Goal: Transaction & Acquisition: Purchase product/service

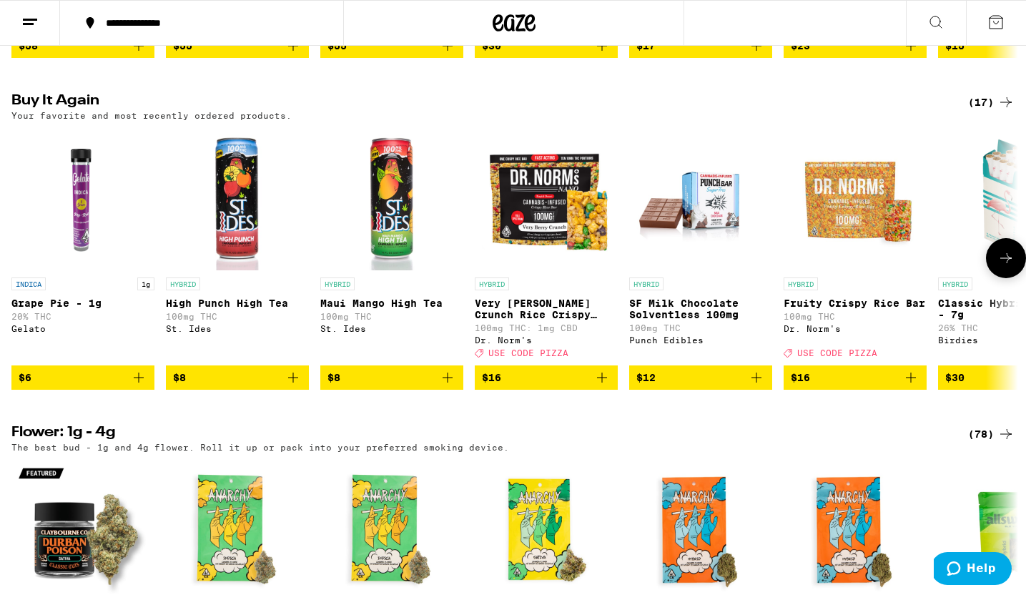
click at [293, 386] on icon "Add to bag" at bounding box center [293, 377] width 17 height 17
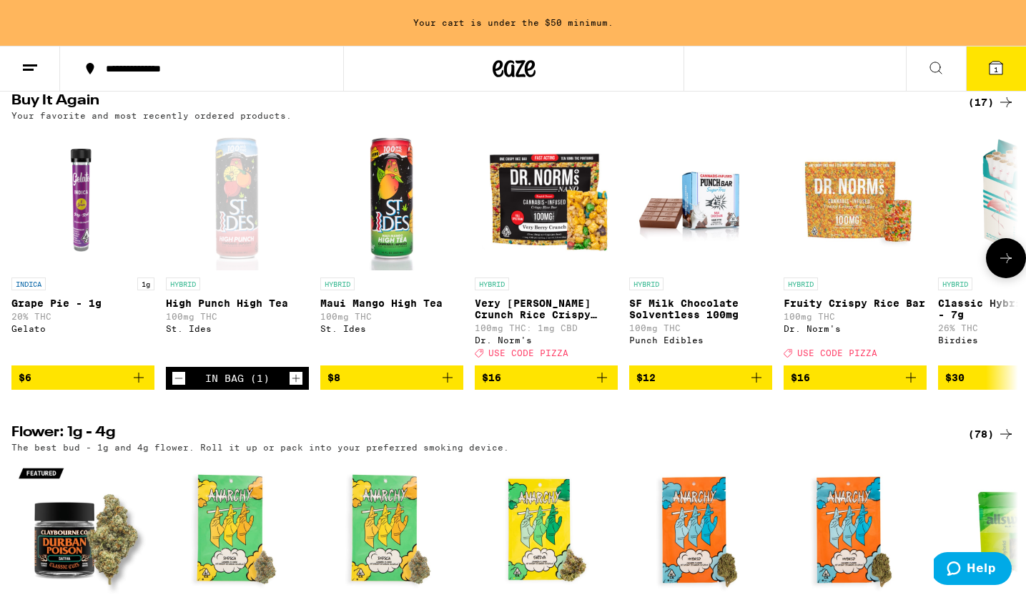
click at [293, 387] on icon "Increment" at bounding box center [296, 378] width 13 height 17
click at [608, 386] on icon "Add to bag" at bounding box center [601, 377] width 17 height 17
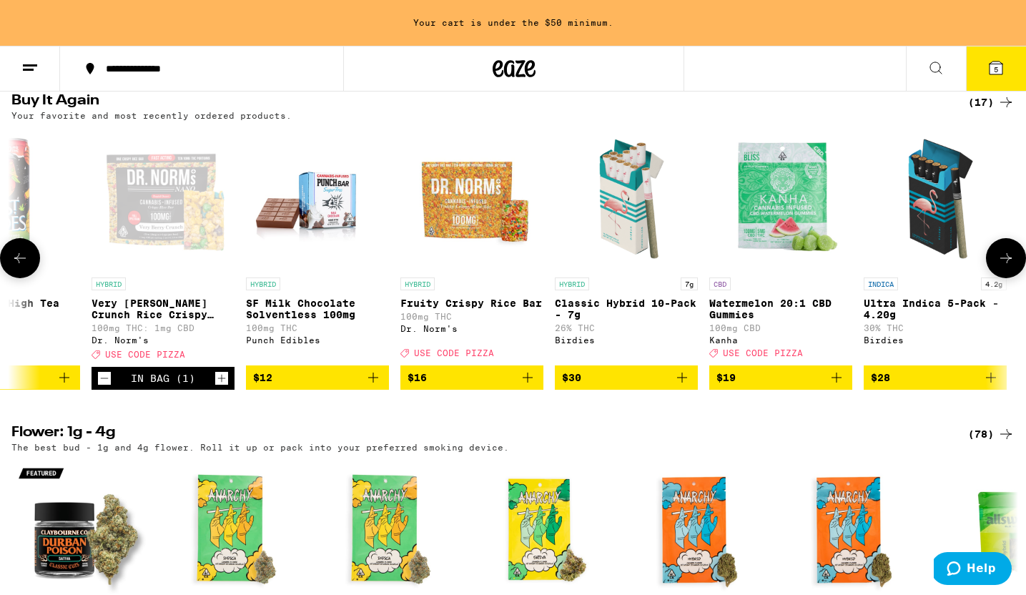
scroll to position [0, 418]
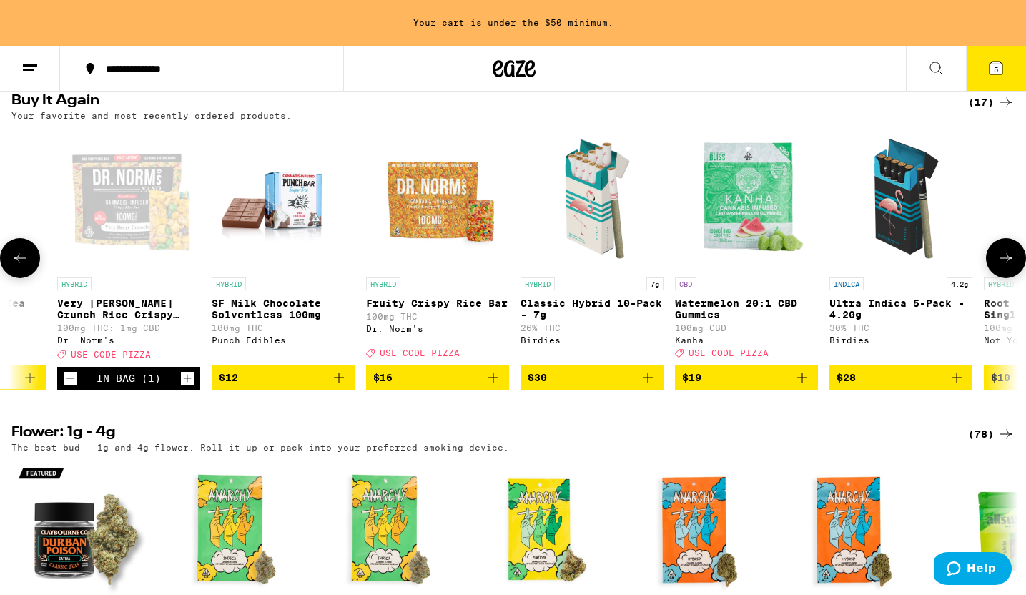
click at [652, 386] on icon "Add to bag" at bounding box center [647, 377] width 17 height 17
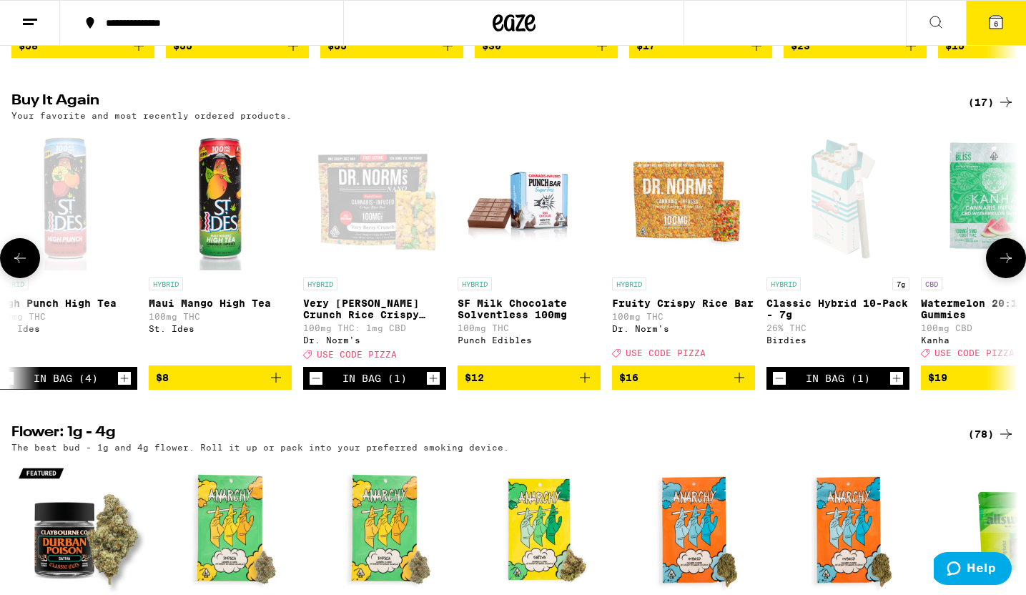
scroll to position [0, 397]
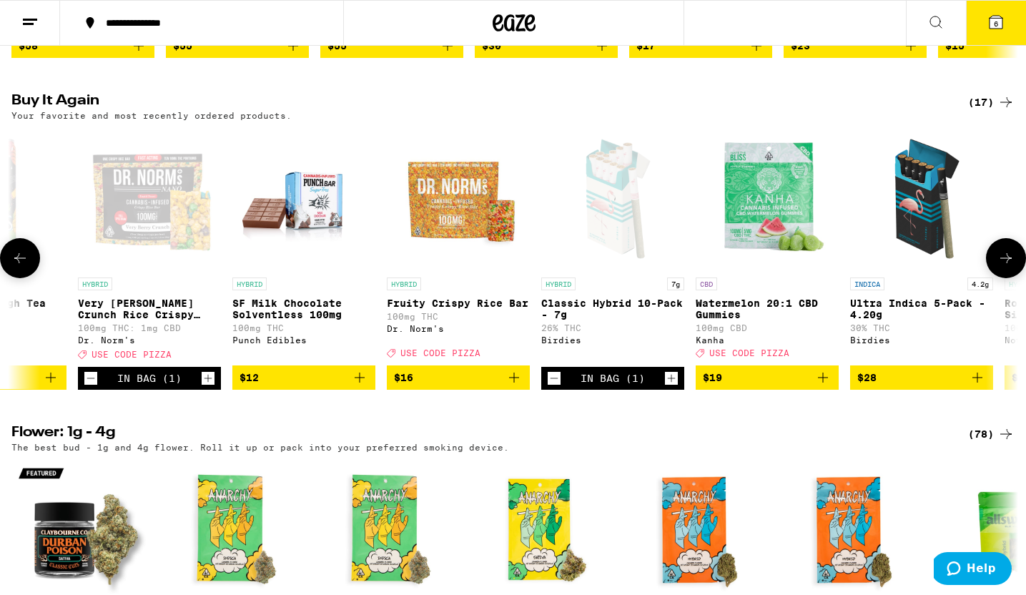
click at [674, 387] on icon "Increment" at bounding box center [671, 378] width 13 height 17
click at [990, 11] on button "7" at bounding box center [996, 23] width 60 height 44
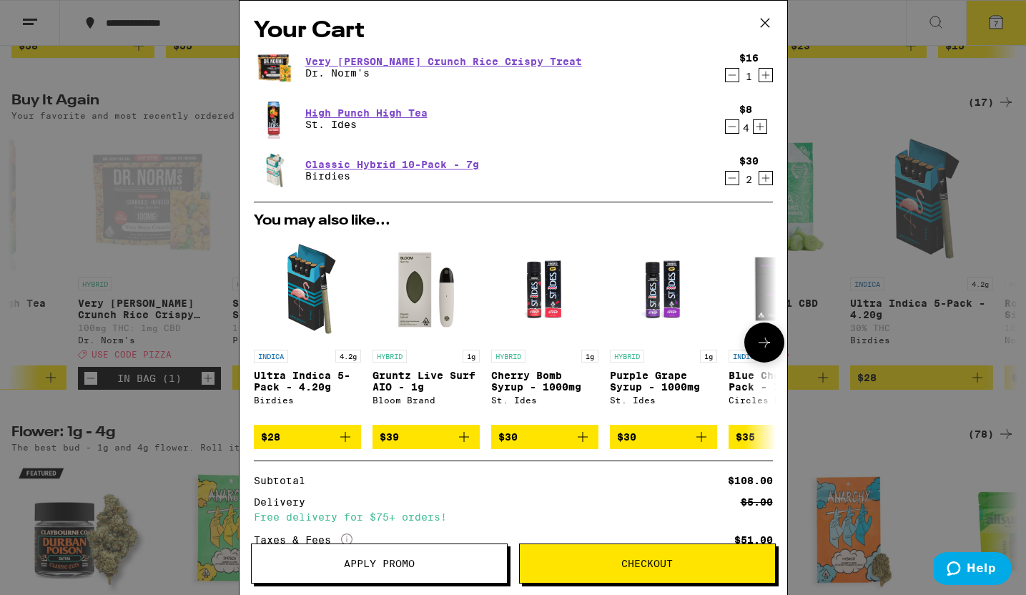
scroll to position [116, 0]
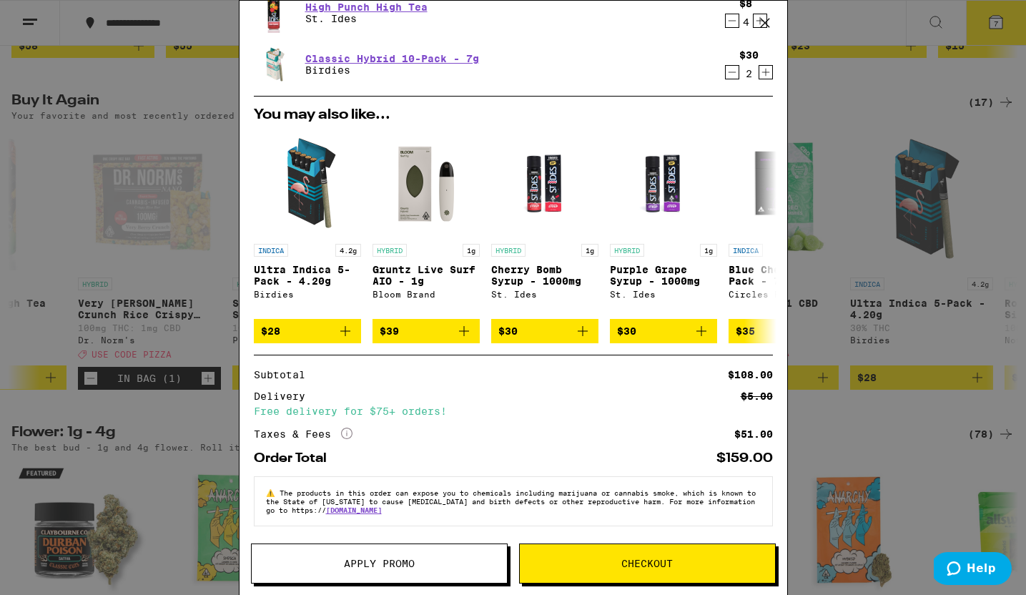
click at [424, 552] on button "Apply Promo" at bounding box center [379, 563] width 257 height 40
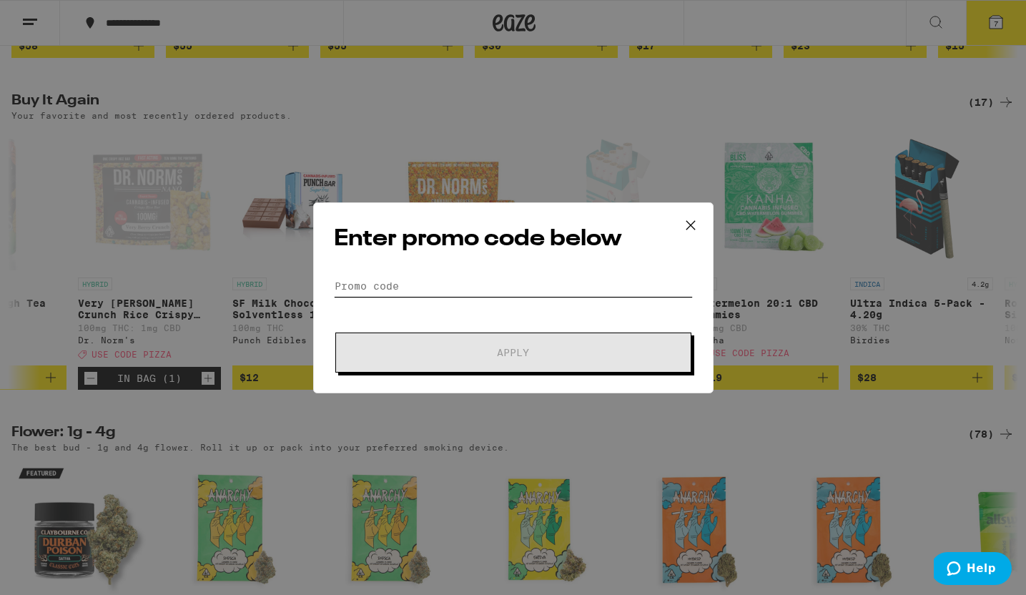
click at [414, 290] on input "Promo Code" at bounding box center [513, 285] width 359 height 21
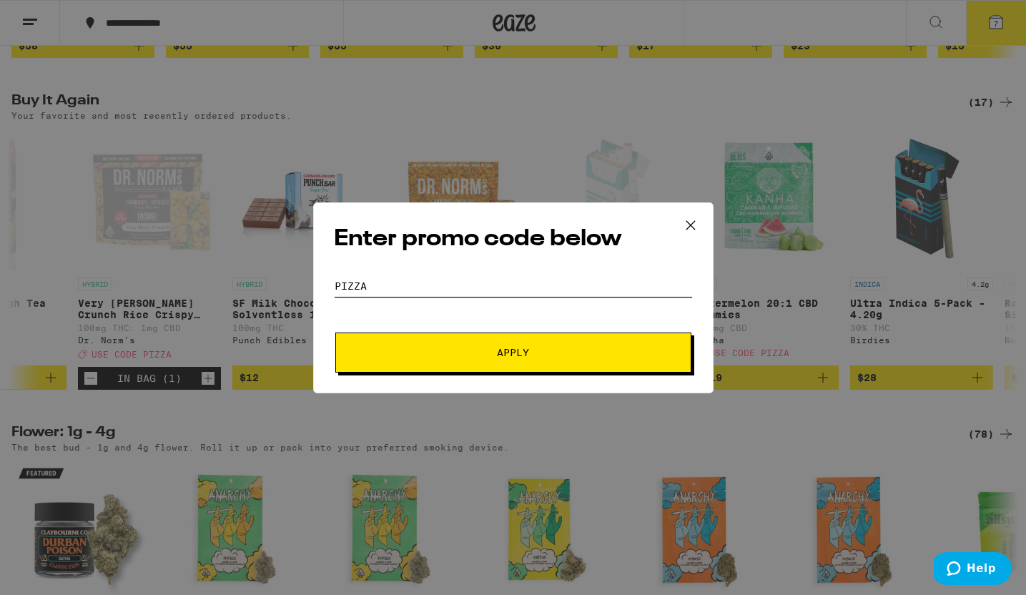
type input "PIZZA"
click at [454, 348] on span "Apply" at bounding box center [513, 353] width 257 height 10
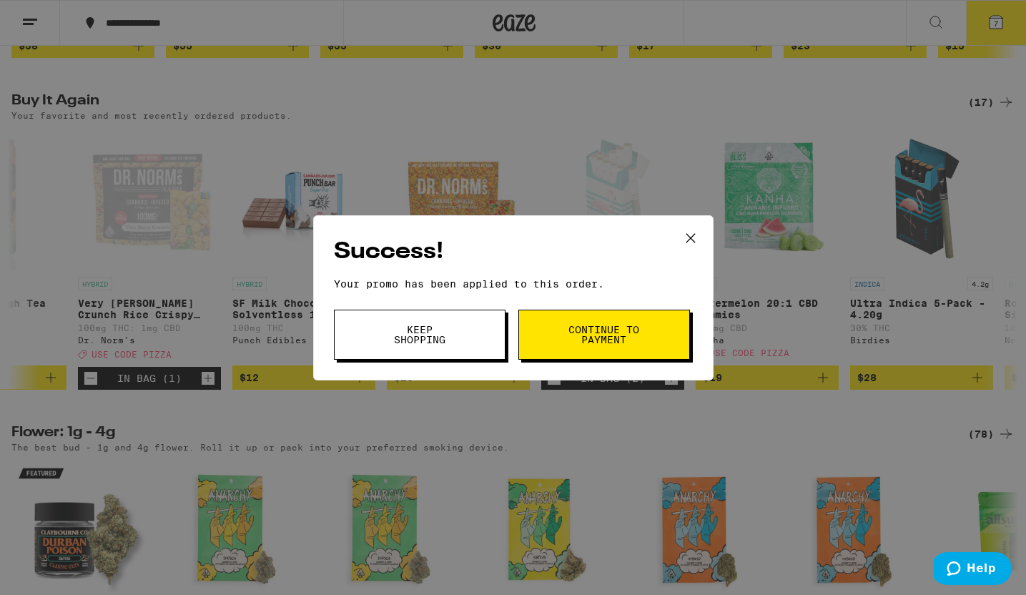
click at [482, 330] on button "Keep Shopping" at bounding box center [420, 335] width 172 height 50
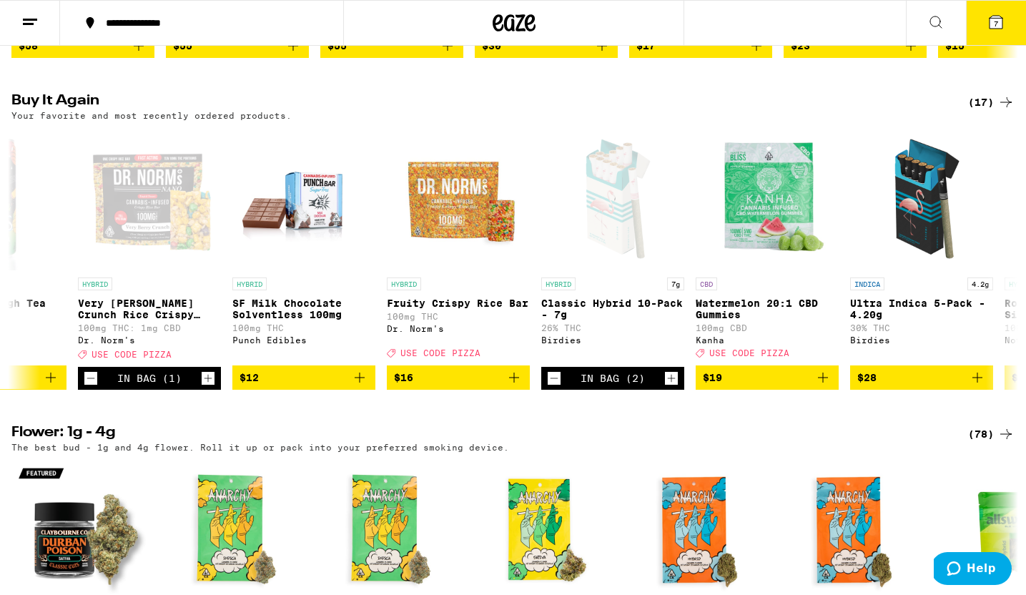
click at [992, 14] on icon at bounding box center [995, 22] width 17 height 17
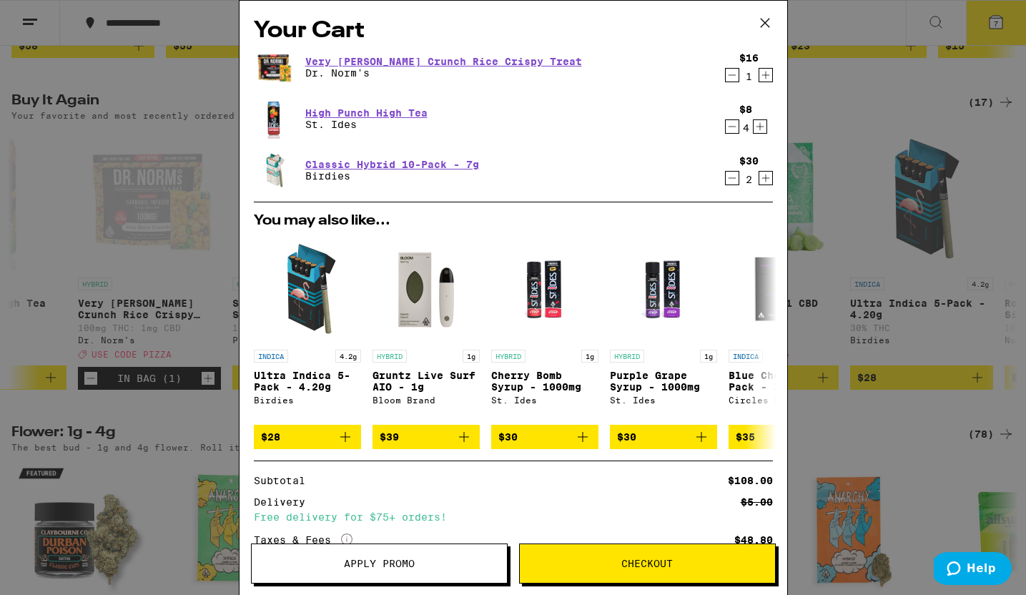
click at [726, 76] on icon "Decrement" at bounding box center [732, 74] width 13 height 17
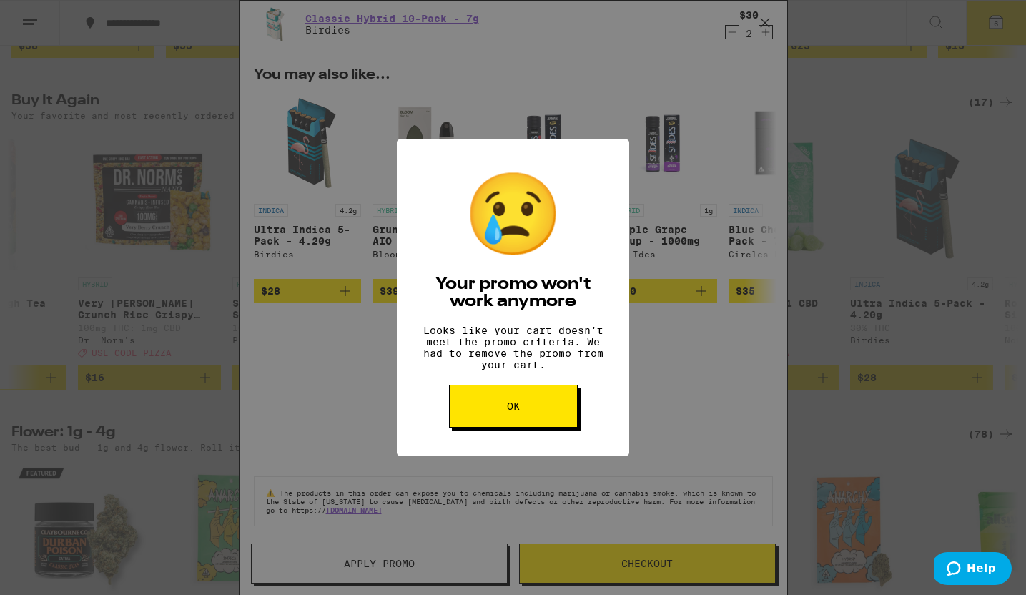
scroll to position [64, 0]
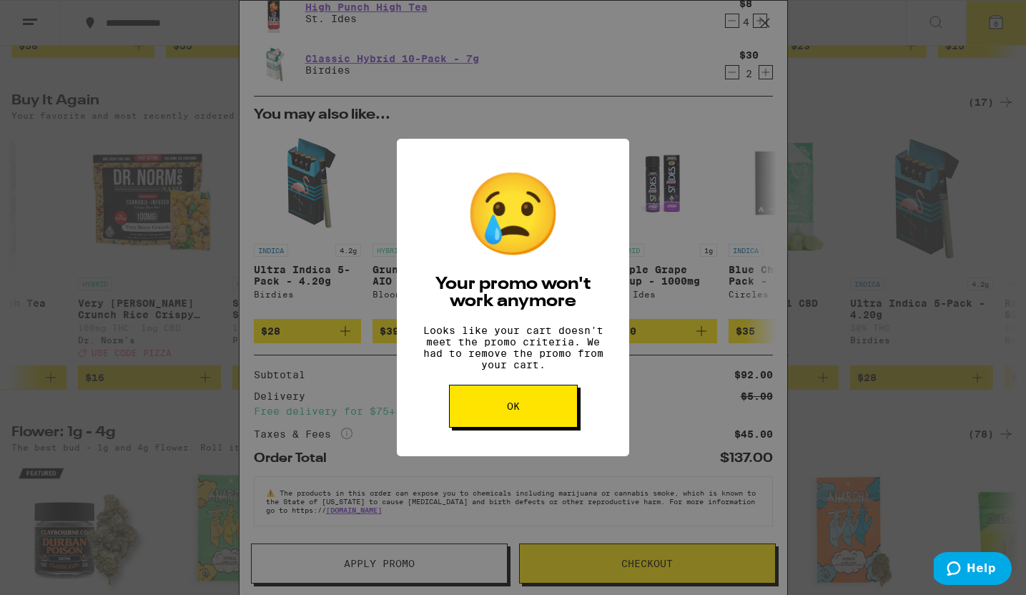
click at [540, 408] on button "OK" at bounding box center [513, 406] width 129 height 43
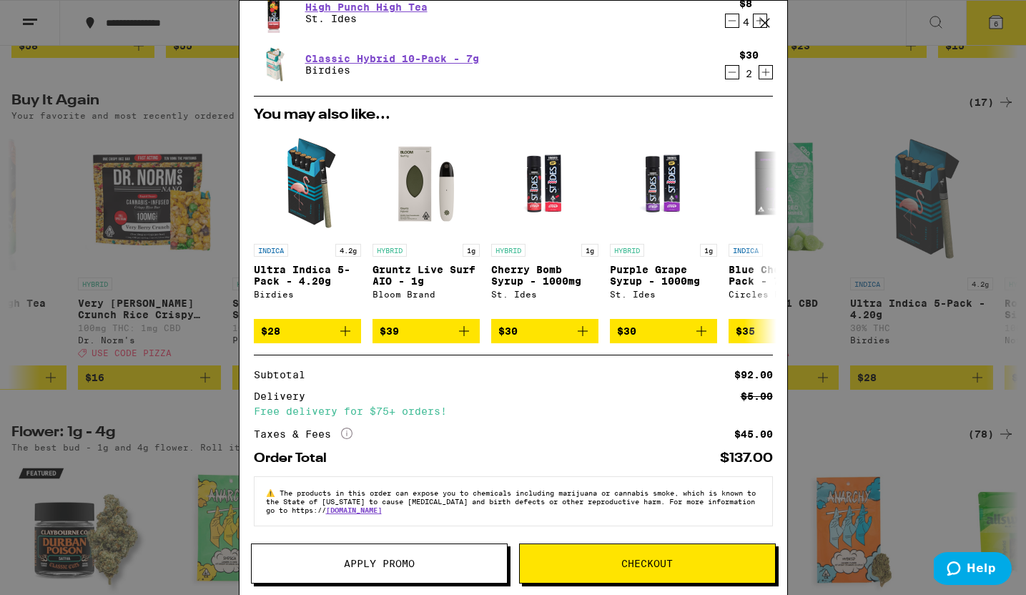
scroll to position [0, 0]
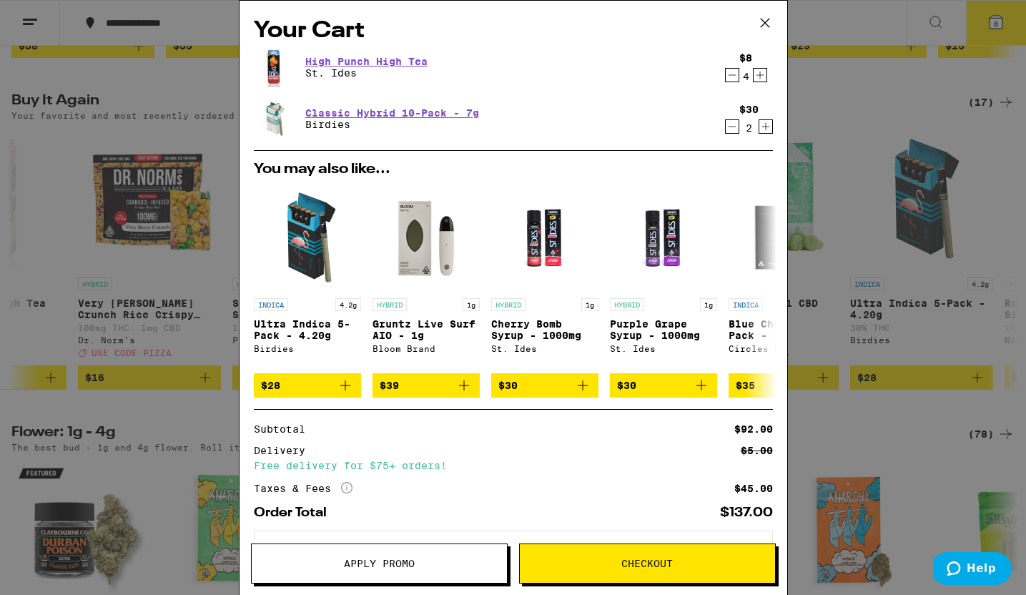
click at [189, 390] on div "Your Cart High Punch High Tea St. Ides $8 4 Classic Hybrid 10-Pack - 7g Birdies…" at bounding box center [513, 297] width 1026 height 595
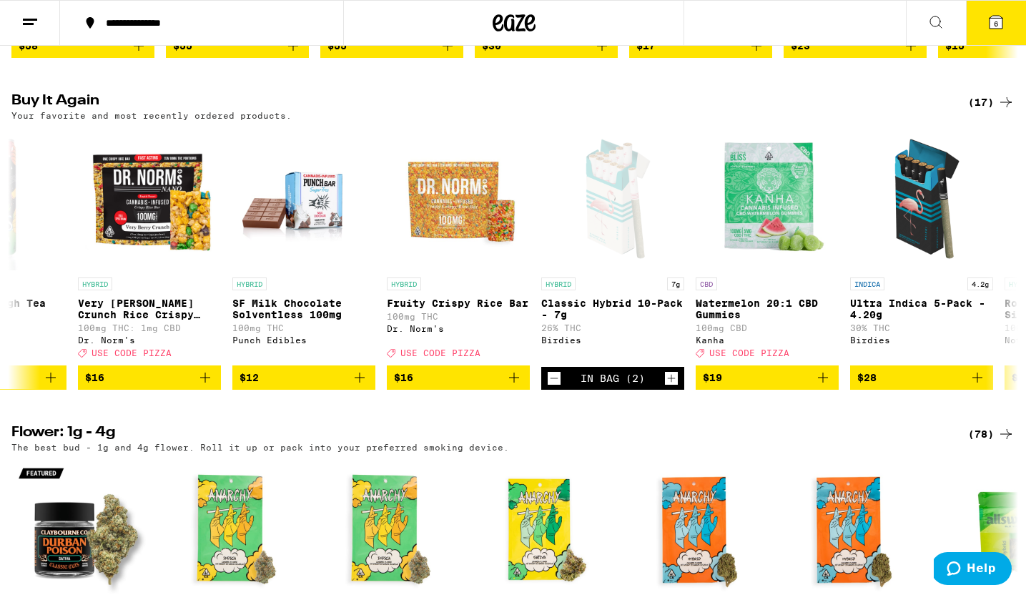
click at [205, 383] on icon "Add to bag" at bounding box center [205, 378] width 10 height 10
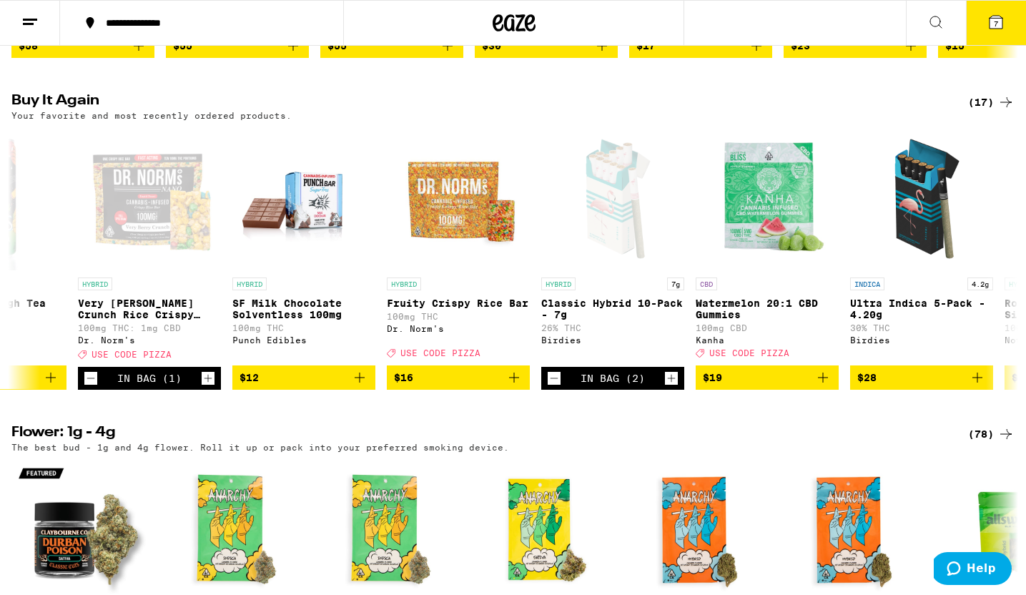
click at [1008, 17] on button "7" at bounding box center [996, 23] width 60 height 44
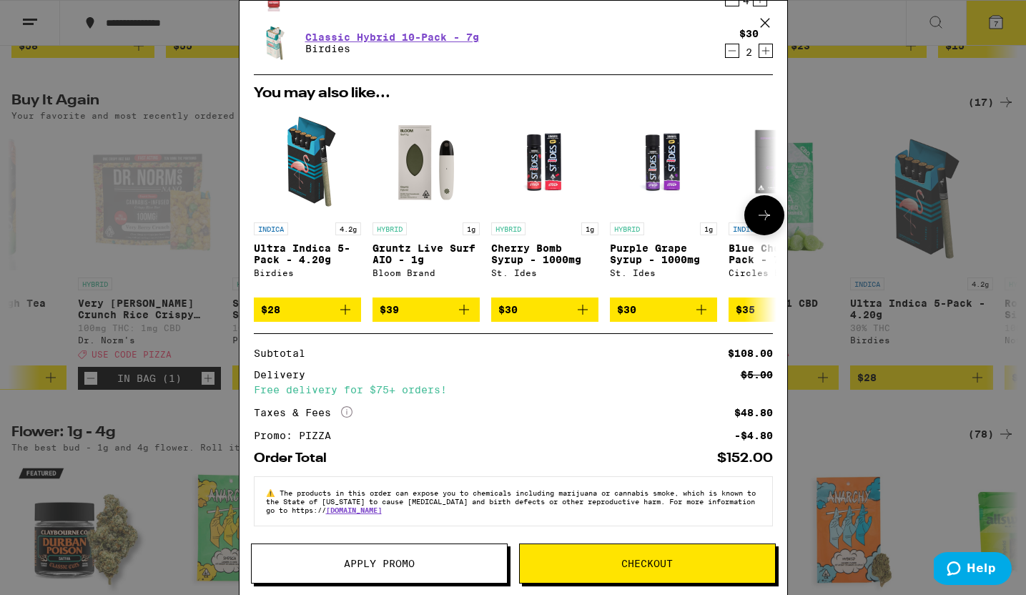
scroll to position [137, 0]
click at [660, 571] on button "Checkout" at bounding box center [647, 563] width 257 height 40
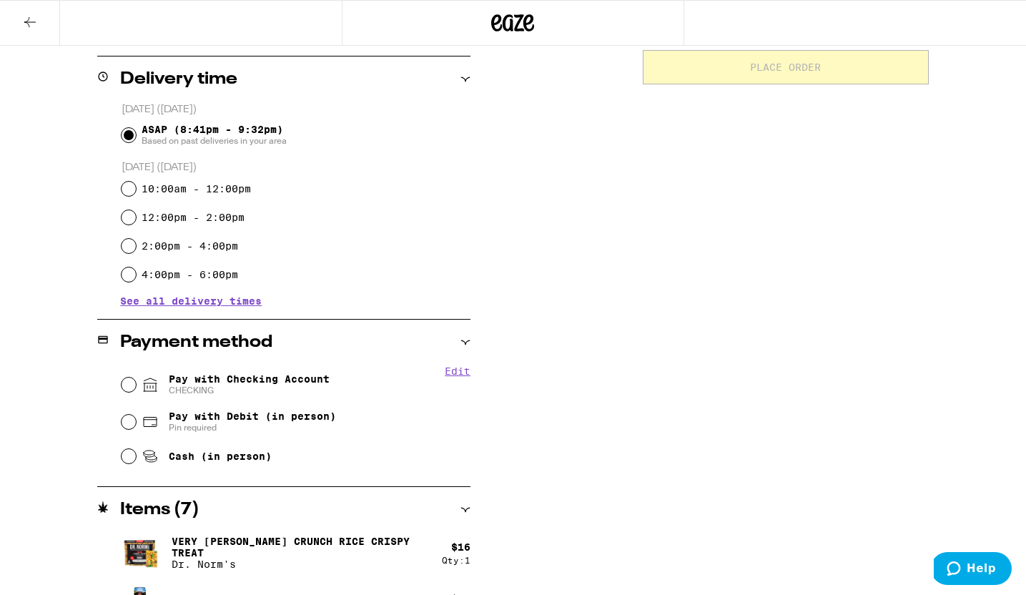
scroll to position [436, 0]
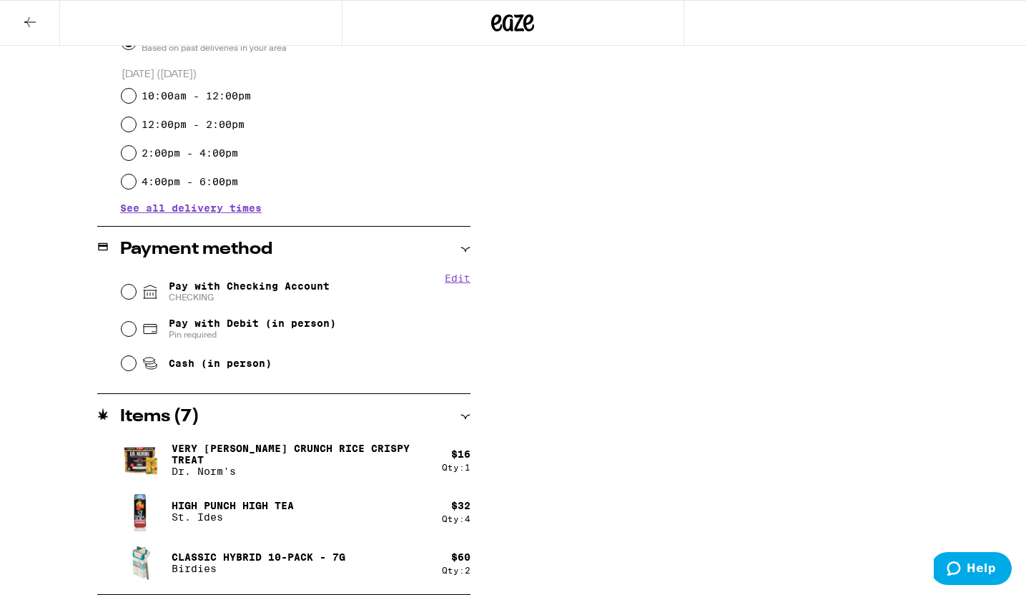
click at [262, 281] on span "Pay with Checking Account CHECKING" at bounding box center [249, 291] width 161 height 23
click at [136, 285] on input "Pay with Checking Account CHECKING" at bounding box center [129, 292] width 14 height 14
radio input "true"
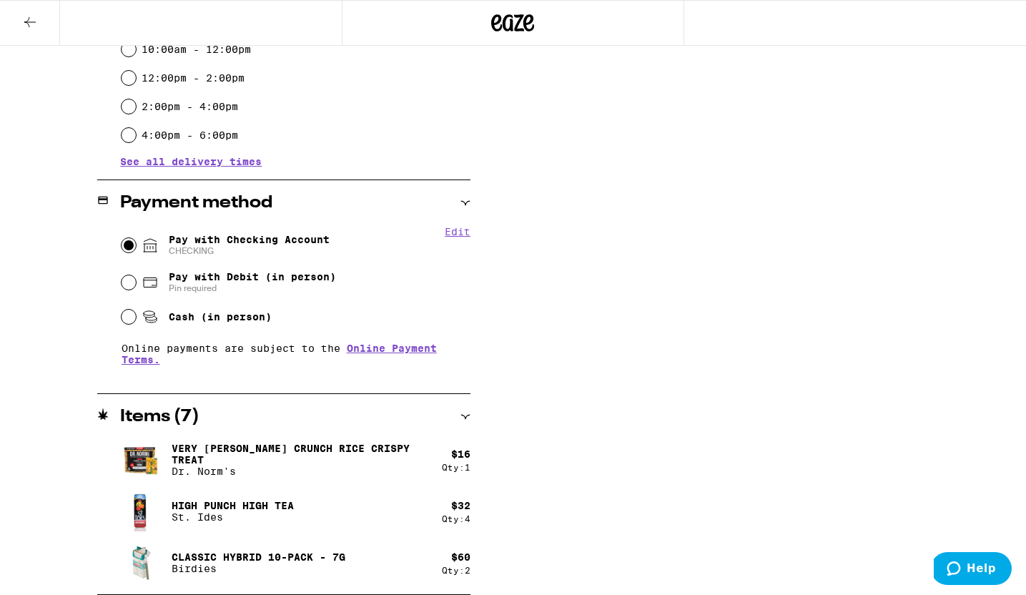
scroll to position [0, 0]
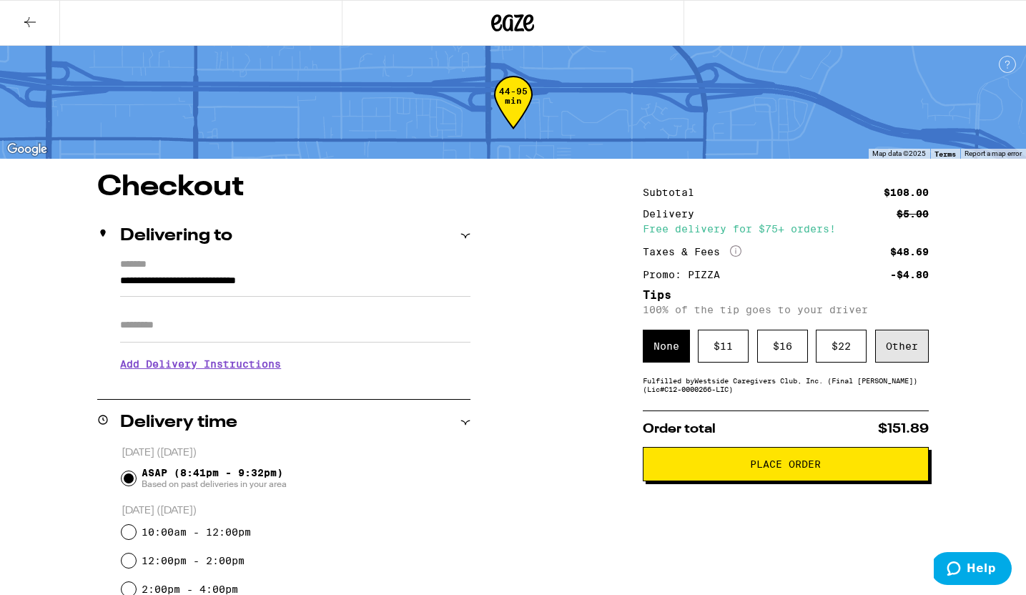
click at [902, 358] on div "Other" at bounding box center [902, 346] width 54 height 33
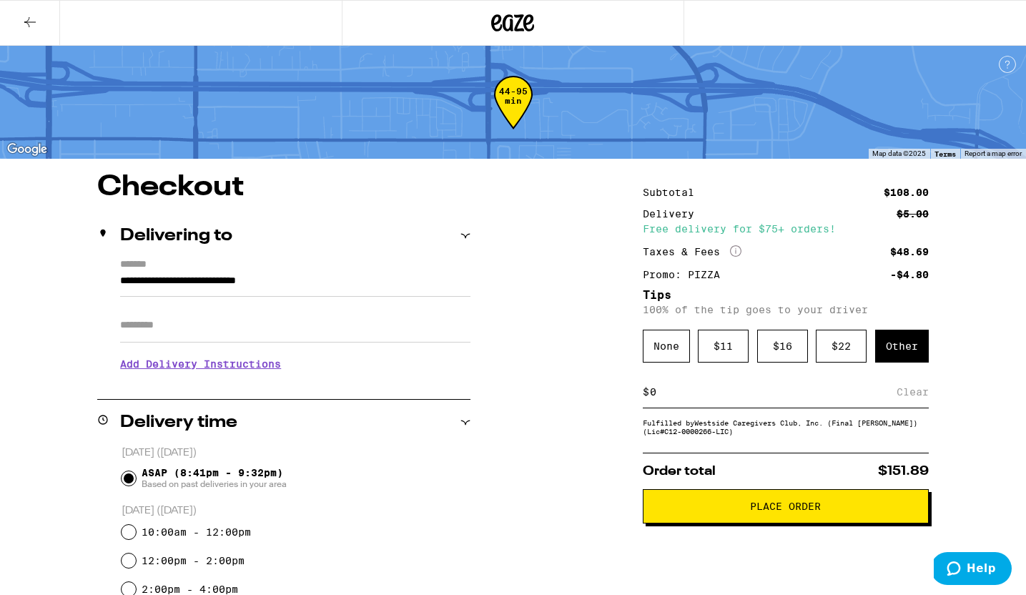
click at [756, 408] on div "$ Clear" at bounding box center [786, 392] width 286 height 32
click at [731, 405] on div "$ Clear" at bounding box center [786, 392] width 286 height 32
click at [728, 395] on input at bounding box center [772, 391] width 247 height 13
type input "5"
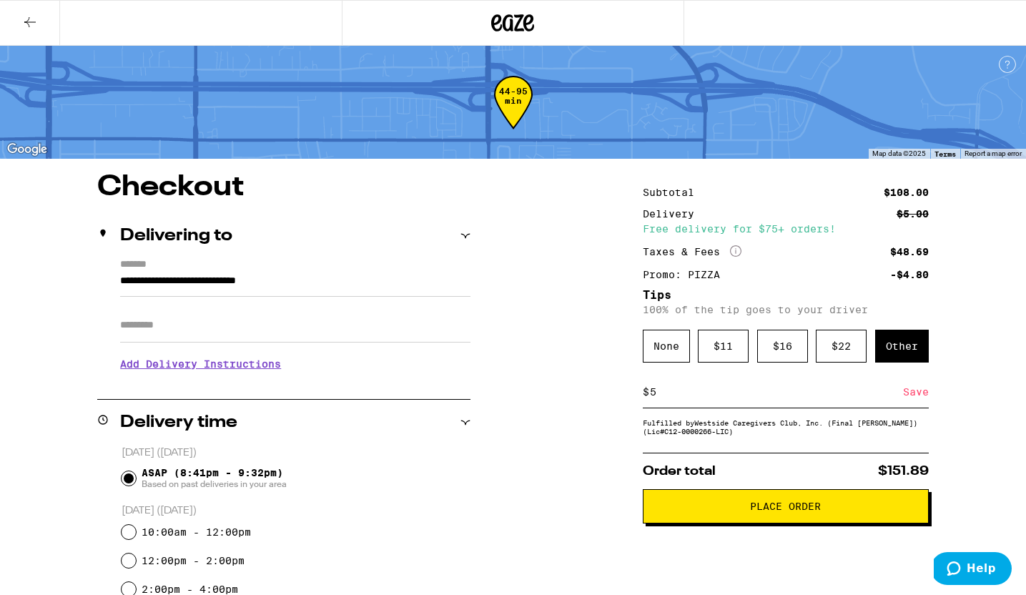
click at [920, 393] on div "Save" at bounding box center [916, 391] width 26 height 31
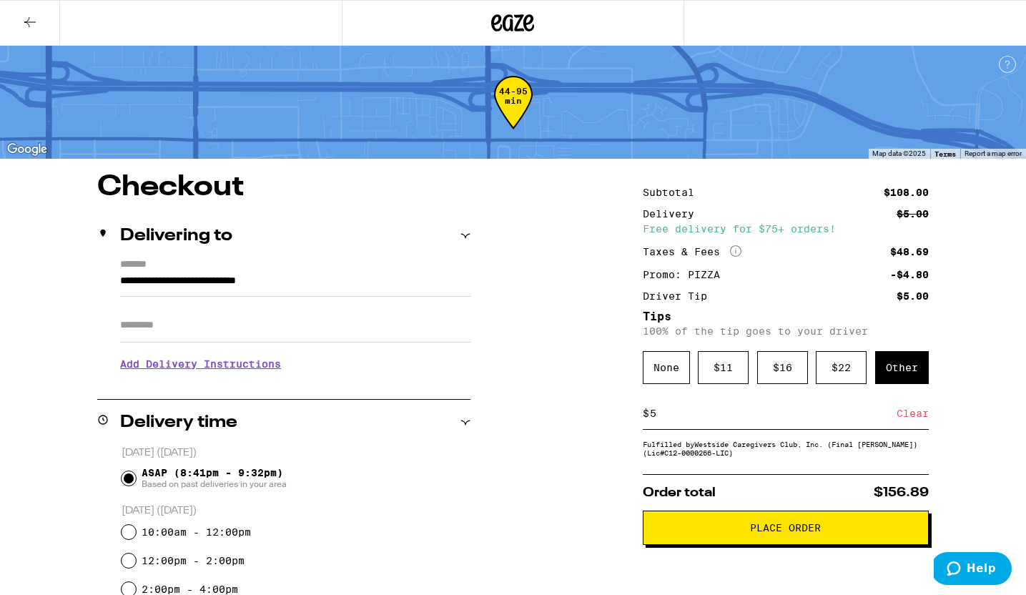
click at [828, 529] on span "Place Order" at bounding box center [786, 528] width 262 height 10
